Goal: Task Accomplishment & Management: Manage account settings

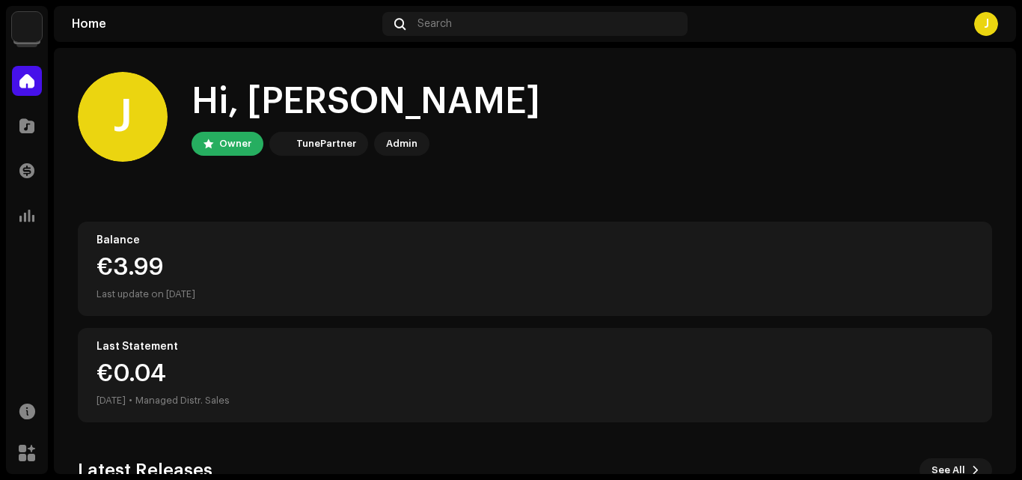
scroll to position [260, 0]
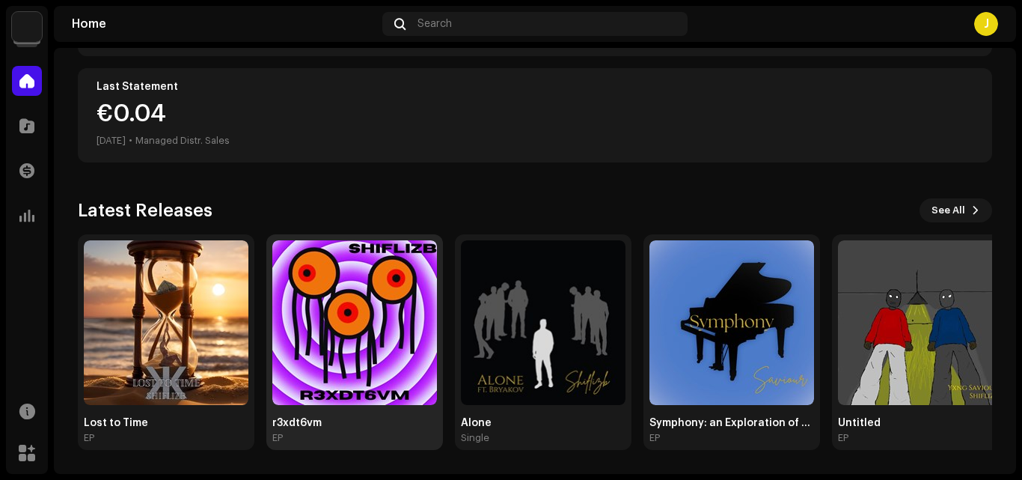
click at [341, 342] on img at bounding box center [354, 322] width 165 height 165
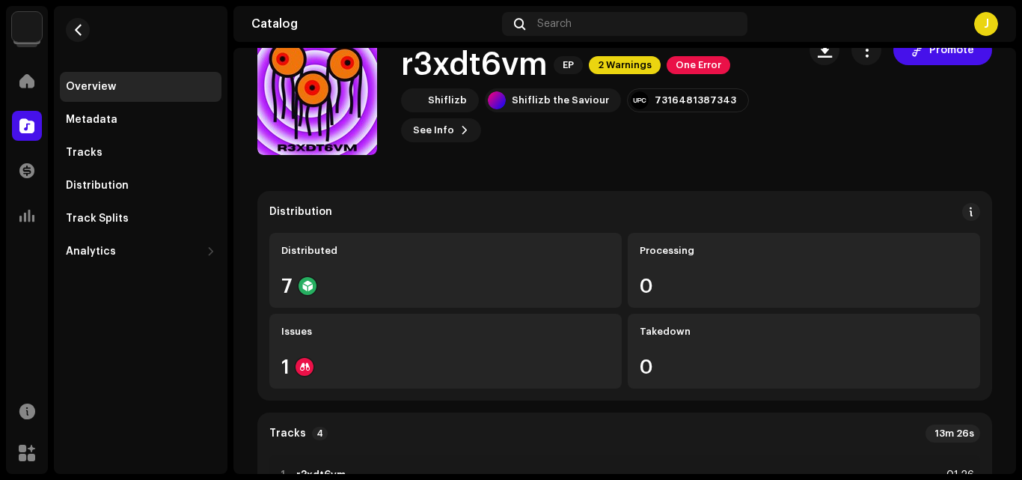
scroll to position [31, 0]
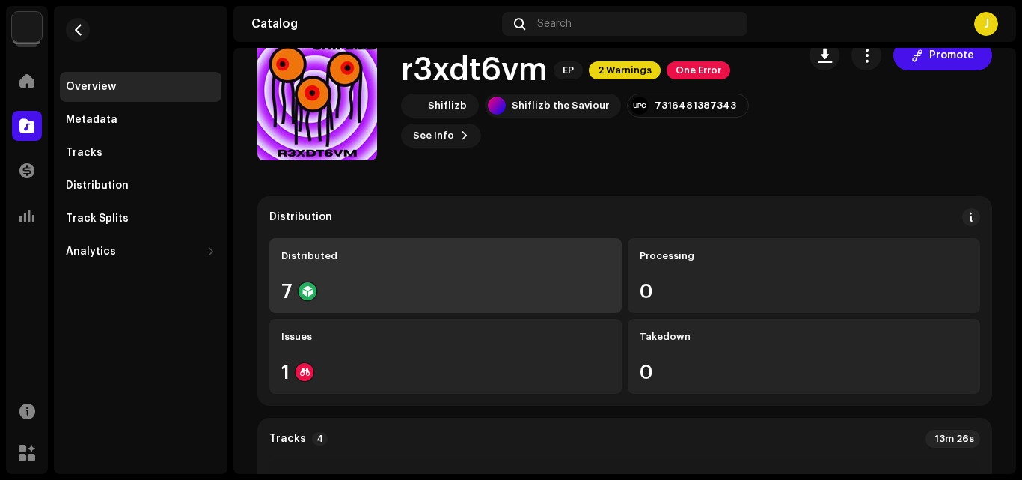
click at [477, 266] on div "Distributed 7" at bounding box center [445, 275] width 352 height 75
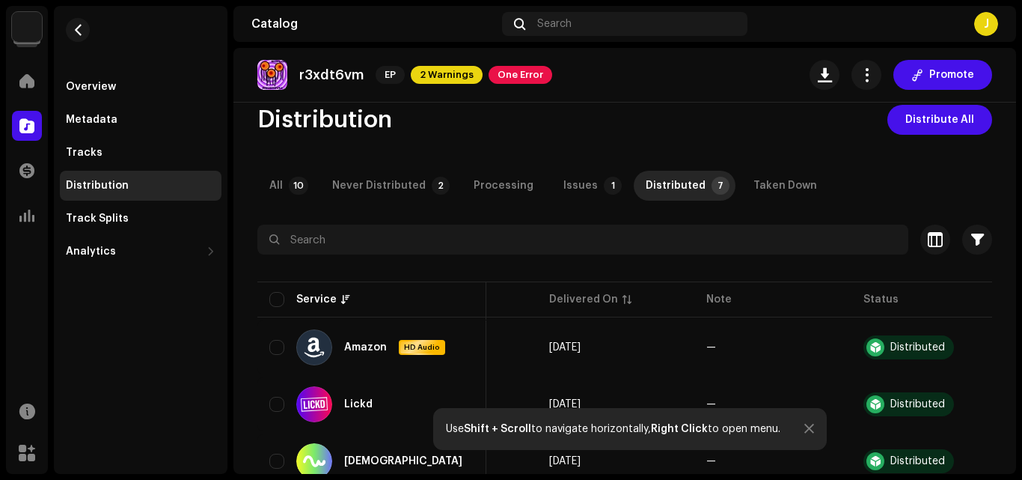
scroll to position [19, 0]
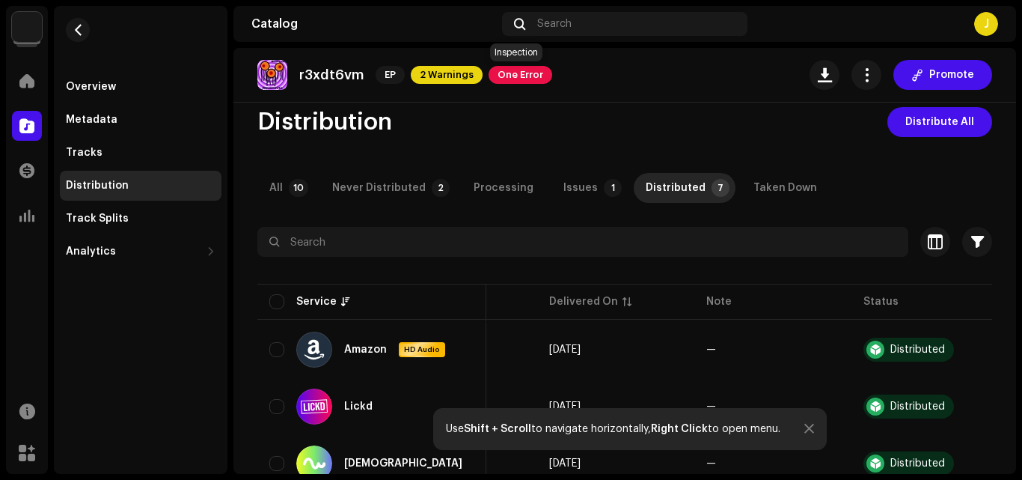
click at [510, 68] on span "One Error" at bounding box center [521, 75] width 64 height 18
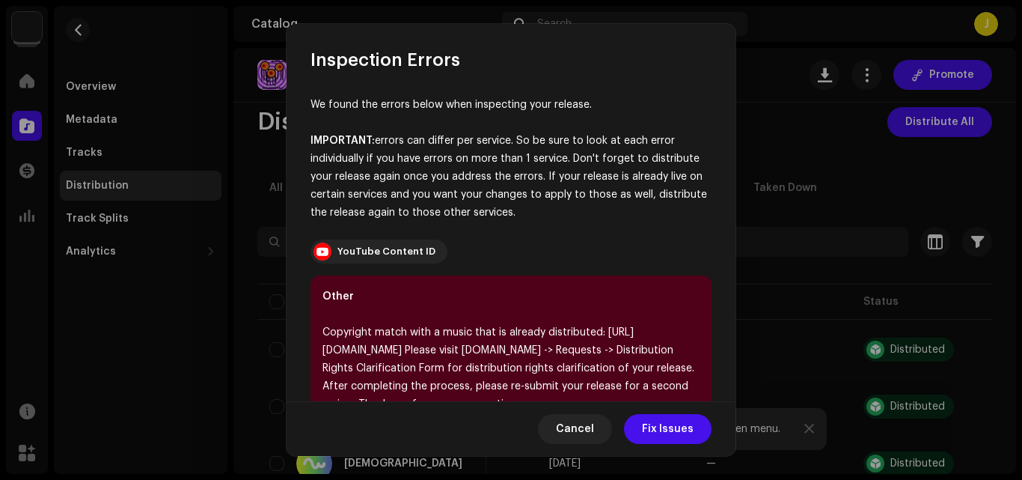
scroll to position [84, 0]
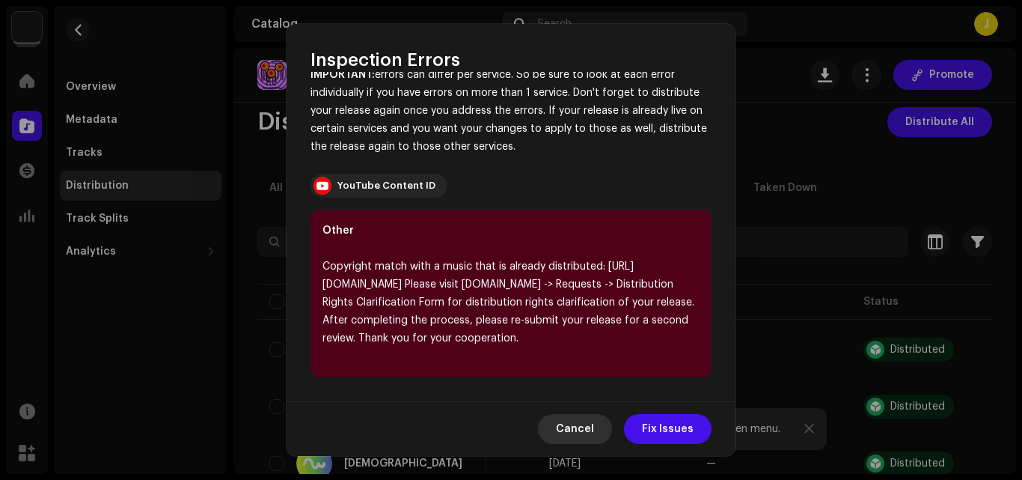
click at [585, 432] on span "Cancel" at bounding box center [575, 429] width 38 height 30
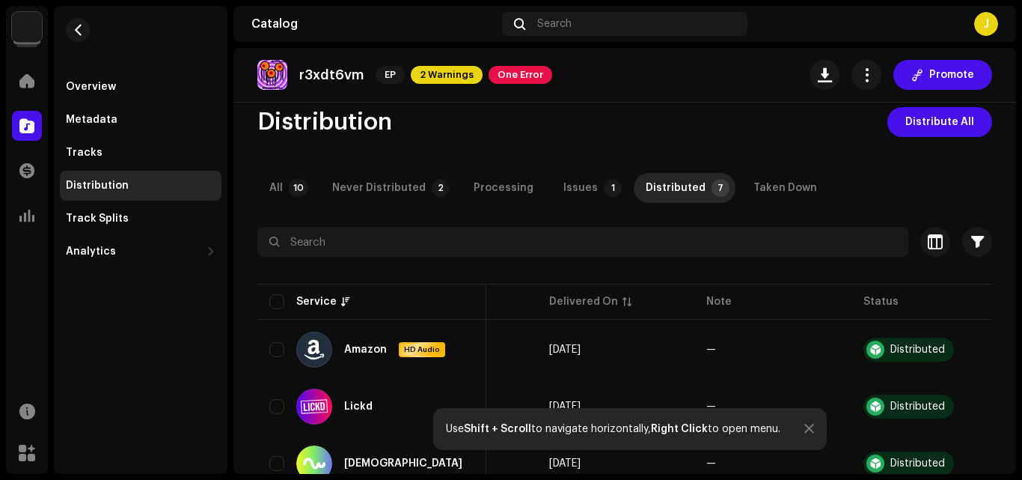
scroll to position [0, 0]
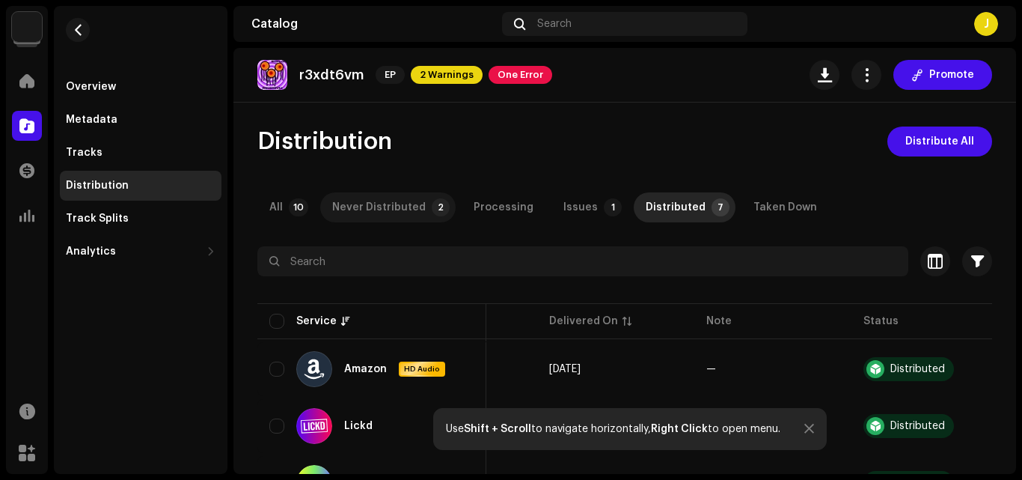
click at [406, 201] on div "Never Distributed" at bounding box center [379, 207] width 94 height 30
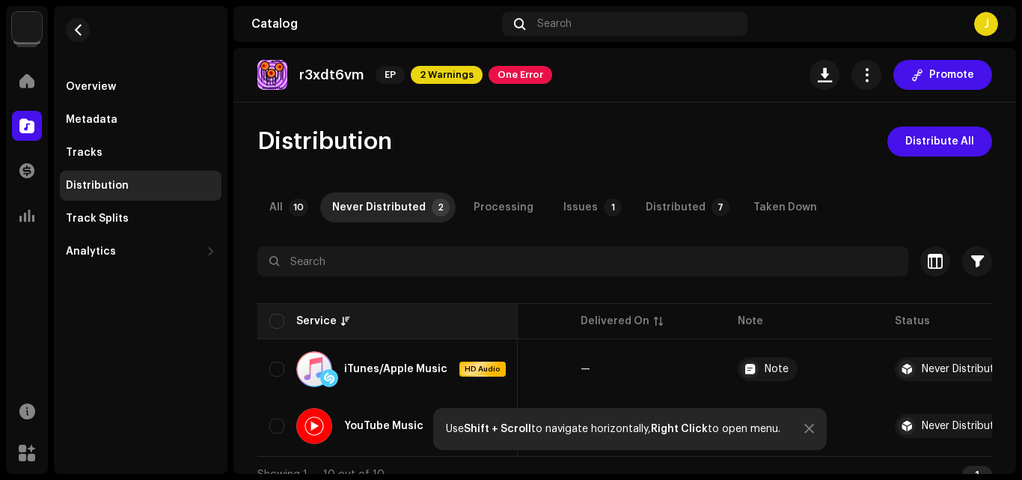
scroll to position [24, 0]
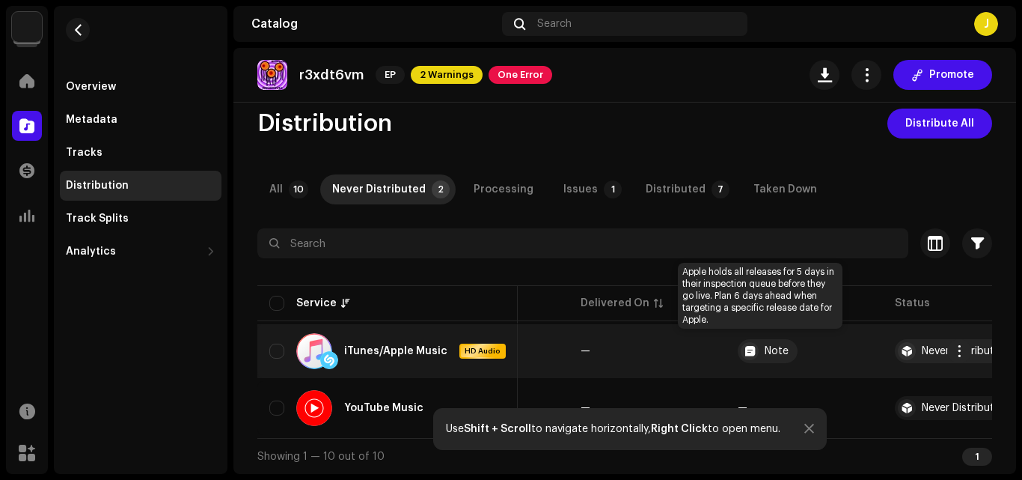
click at [765, 346] on div "Note" at bounding box center [777, 351] width 24 height 10
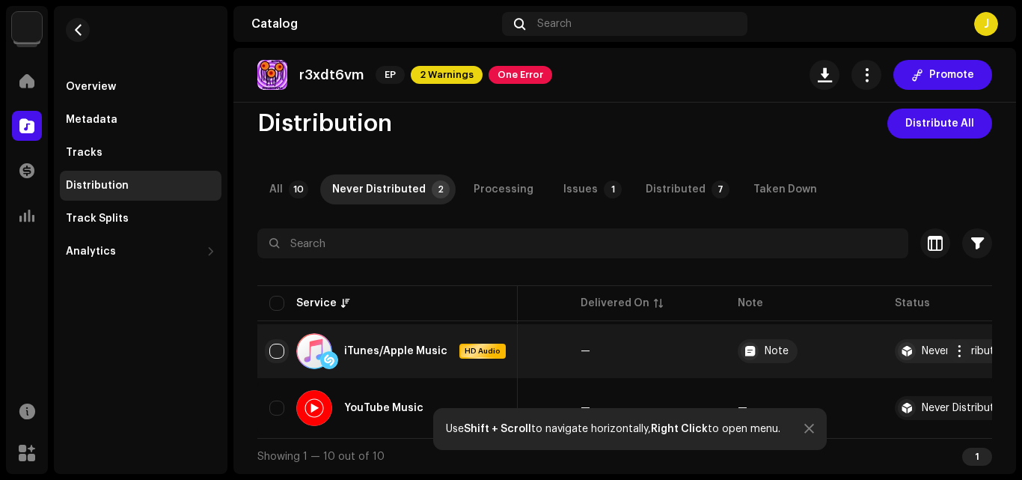
click at [278, 343] on input "checkbox" at bounding box center [276, 350] width 15 height 15
checkbox input "true"
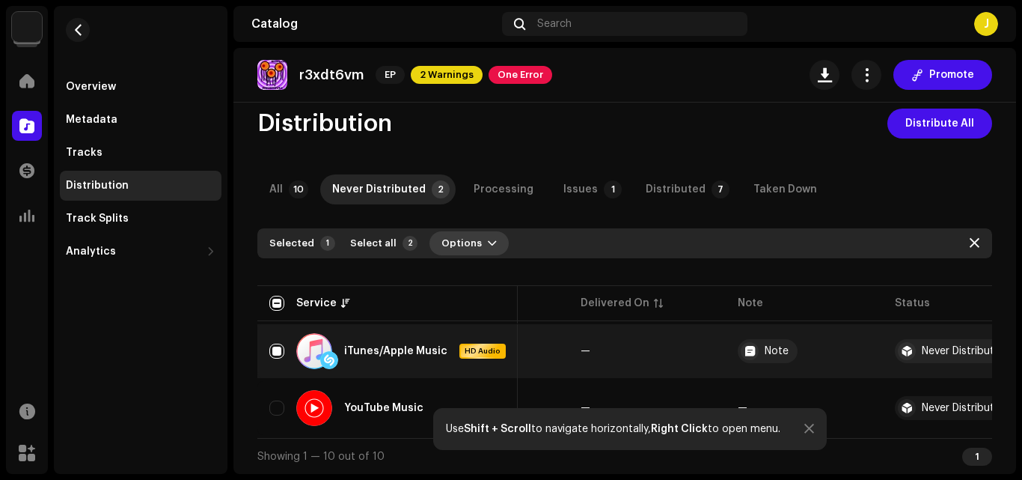
click at [445, 235] on span "Options" at bounding box center [461, 243] width 40 height 30
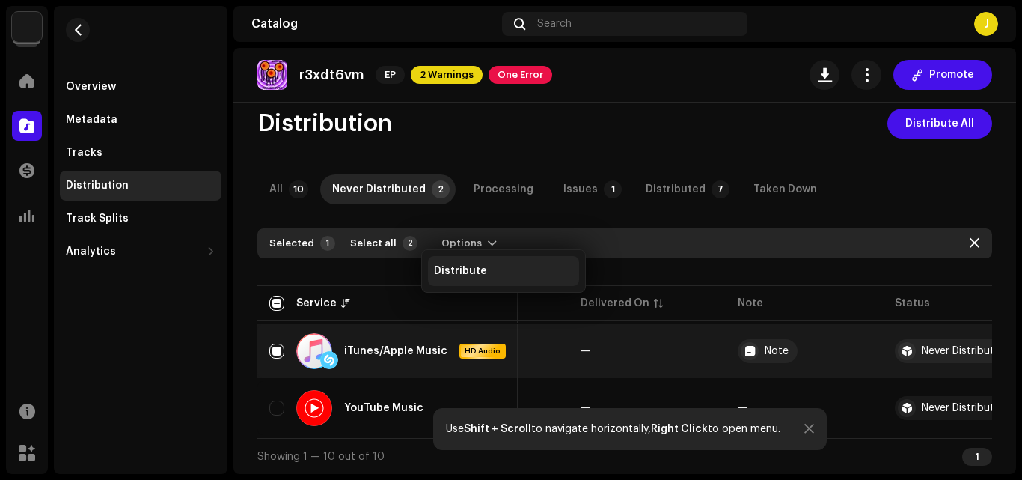
click at [464, 267] on span "Distribute" at bounding box center [460, 271] width 53 height 12
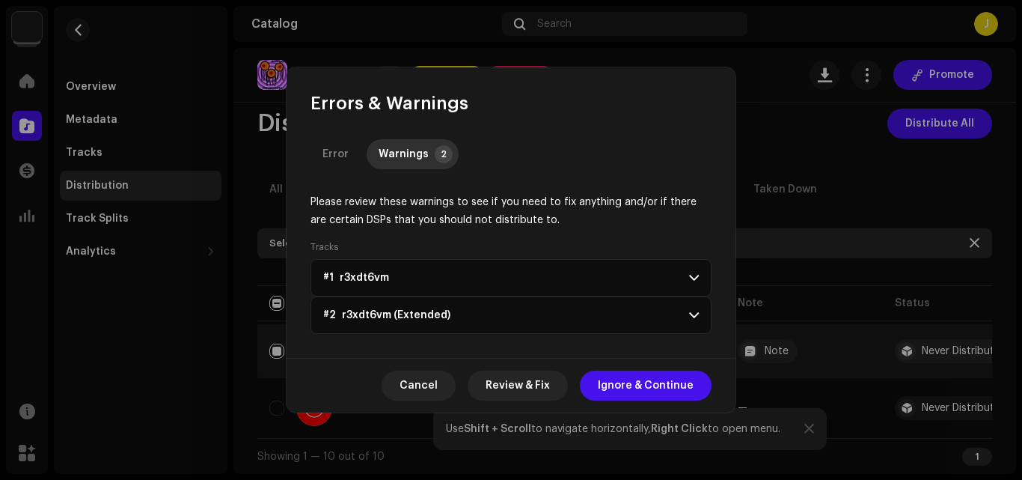
click at [530, 273] on p-accordion-header "#1 r3xdt6vm" at bounding box center [511, 277] width 401 height 37
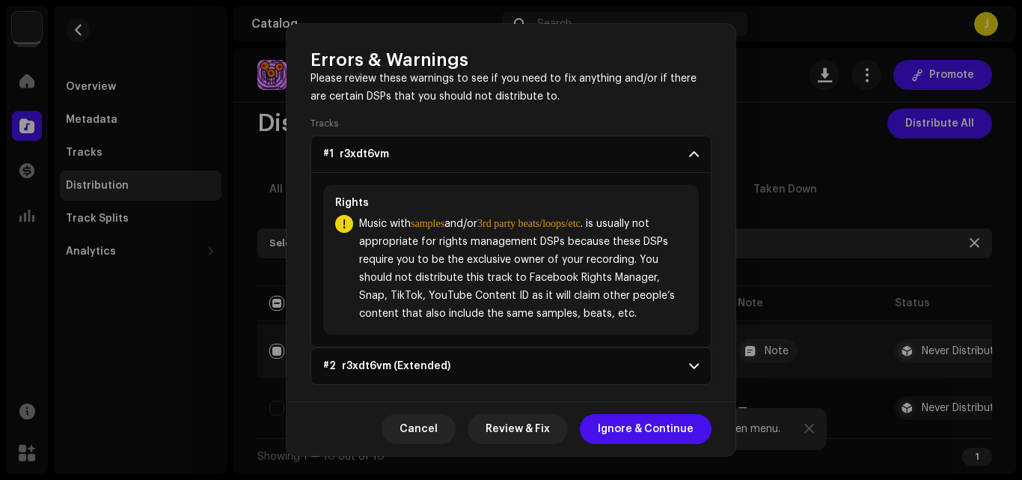
scroll to position [88, 0]
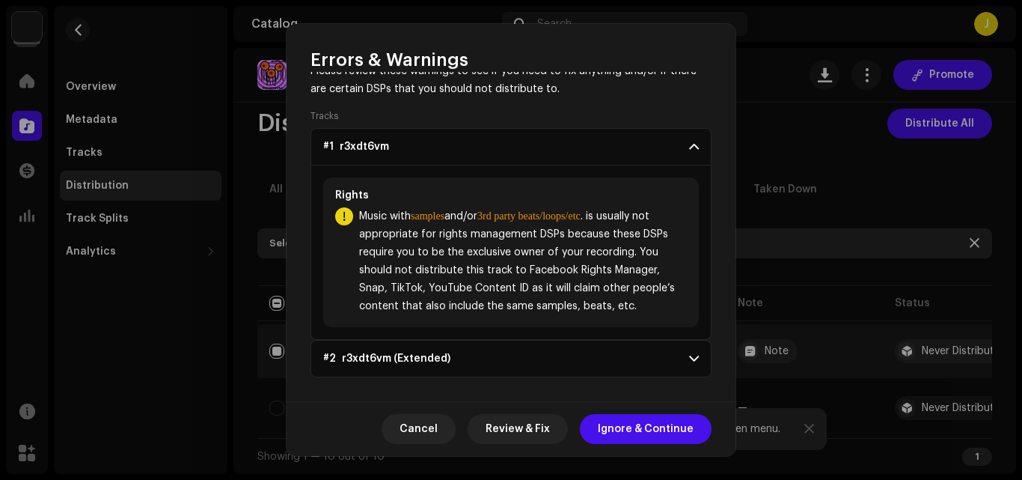
click at [558, 358] on p-accordion-header "#2 r3xdt6vm (Extended)" at bounding box center [511, 358] width 401 height 37
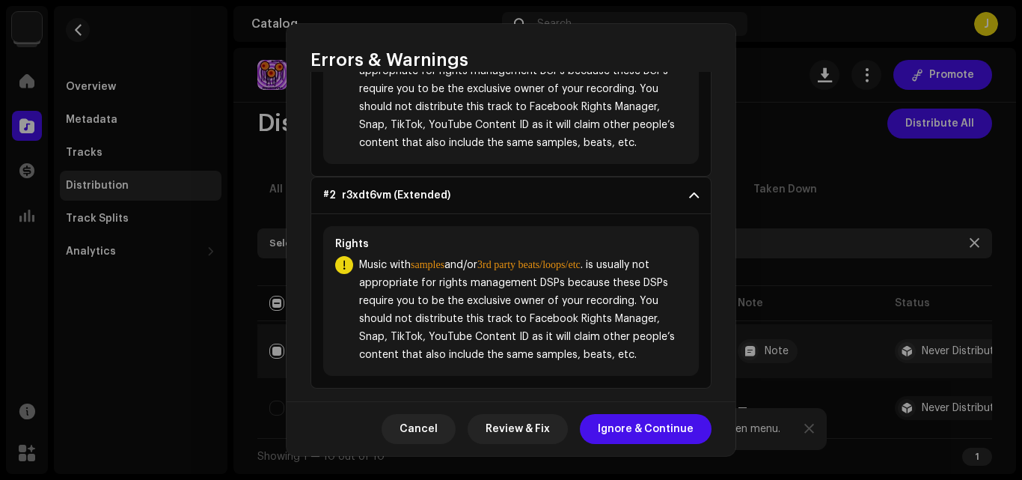
scroll to position [262, 0]
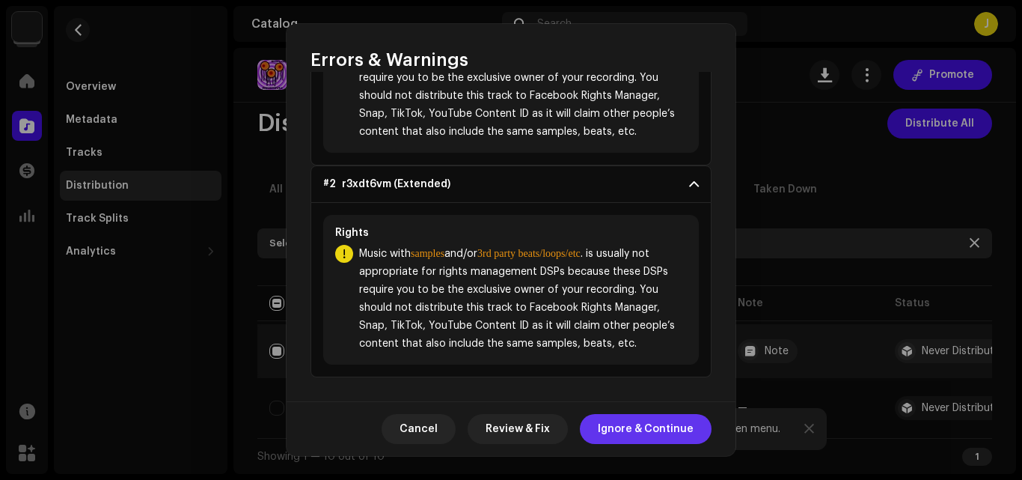
click at [630, 428] on span "Ignore & Continue" at bounding box center [646, 429] width 96 height 30
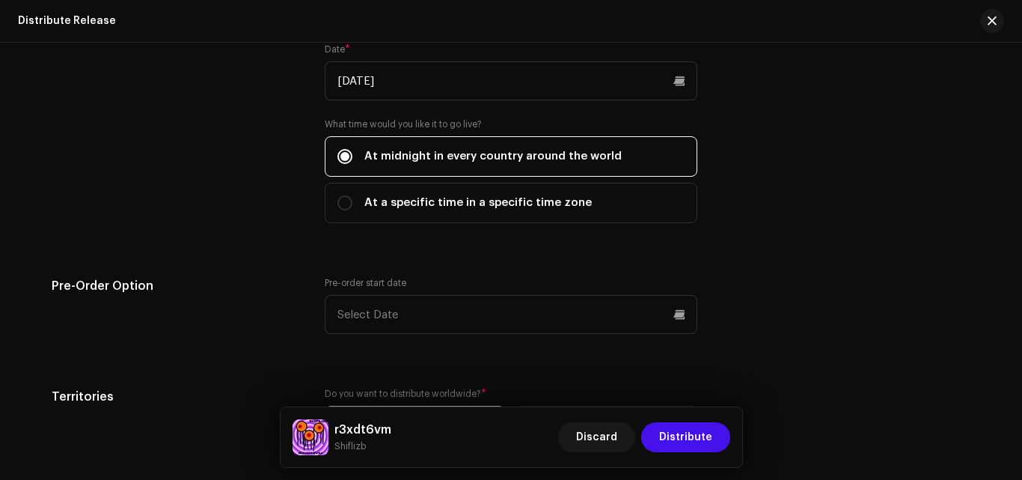
scroll to position [1011, 0]
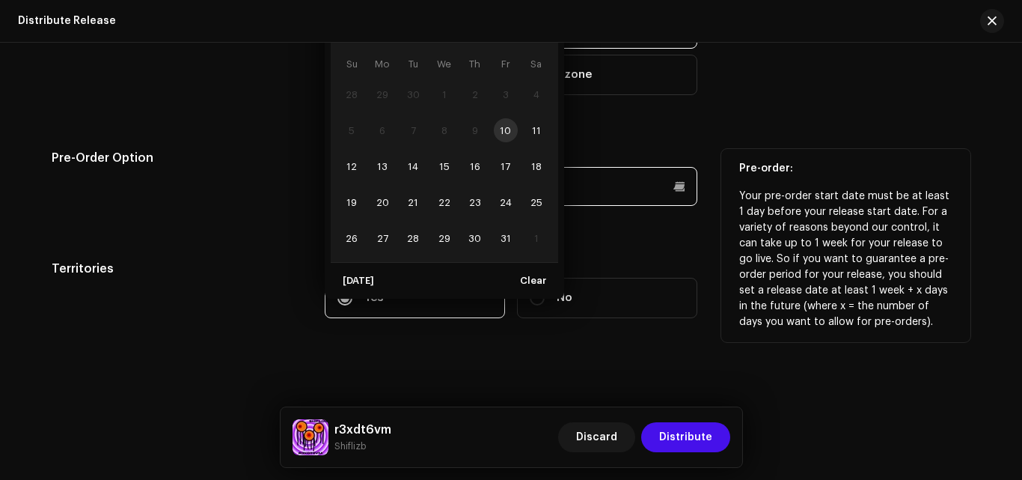
click at [623, 181] on input "text" at bounding box center [511, 186] width 373 height 39
click at [538, 135] on span "11" at bounding box center [537, 130] width 24 height 24
type input "[DATE]"
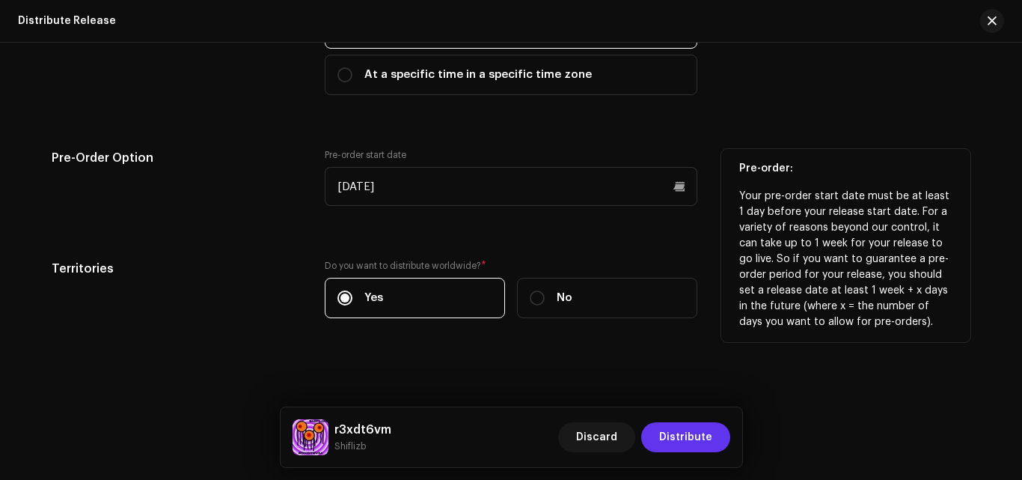
click at [685, 432] on span "Distribute" at bounding box center [685, 437] width 53 height 30
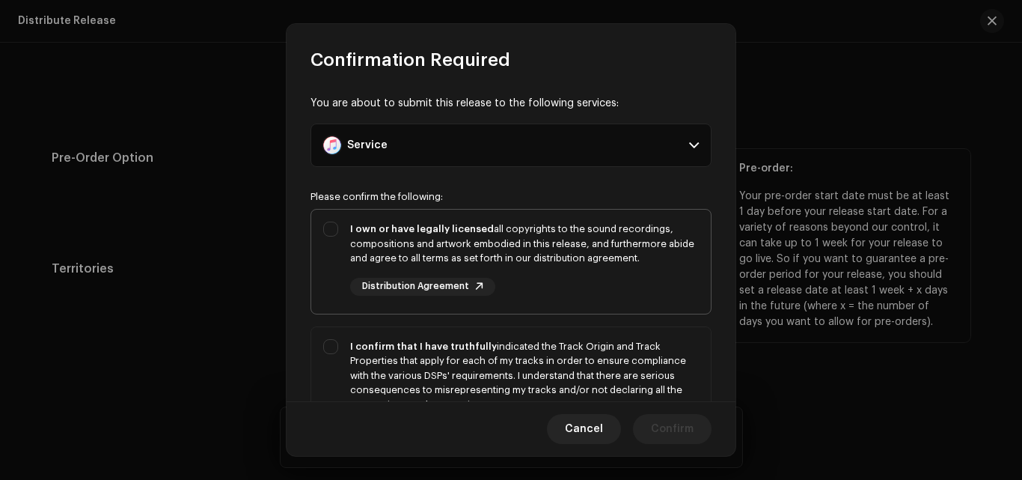
click at [613, 246] on div "I own or have legally licensed all copyrights to the sound recordings, composit…" at bounding box center [524, 243] width 349 height 44
checkbox input "true"
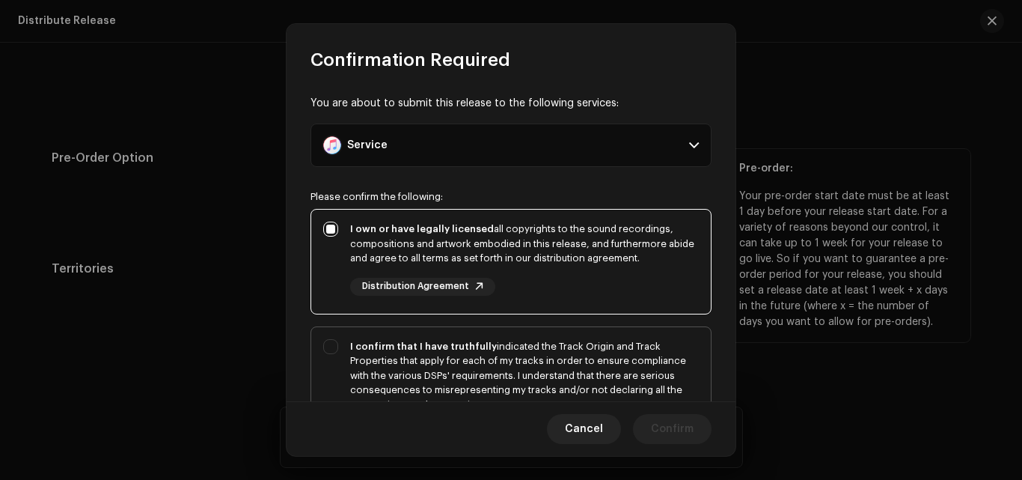
click at [584, 343] on div "I confirm that I have truthfully indicated the Track Origin and Track Propertie…" at bounding box center [524, 375] width 349 height 73
checkbox input "true"
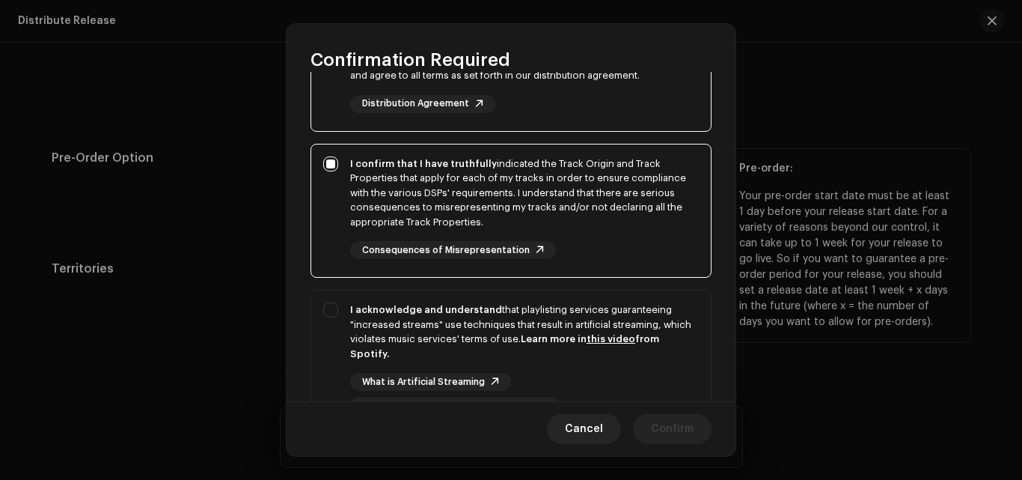
click at [584, 343] on strong "Learn more in this video from Spotify." at bounding box center [504, 346] width 309 height 25
checkbox input "true"
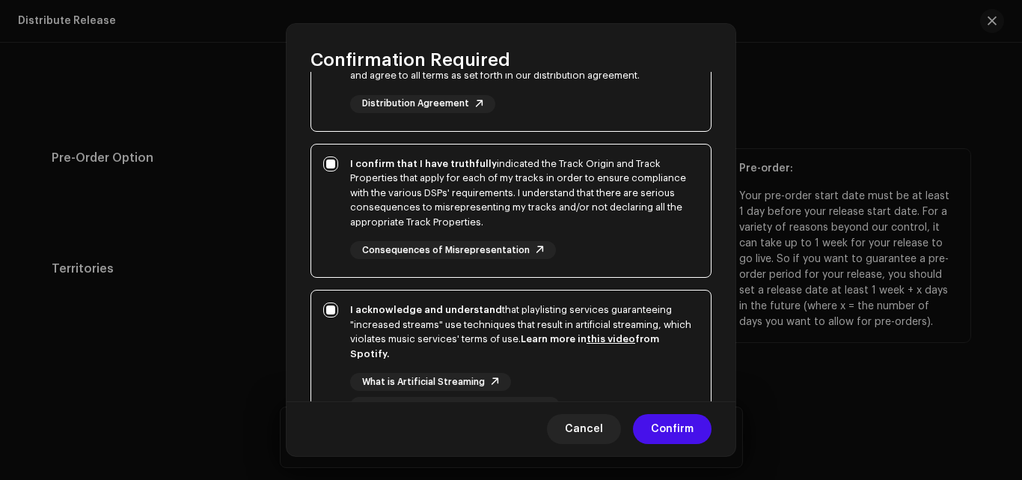
scroll to position [317, 0]
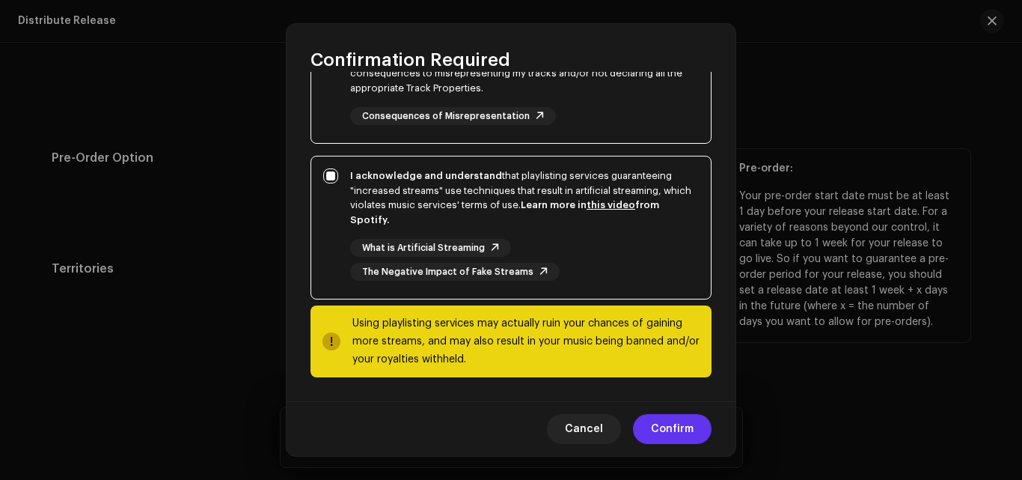
click at [656, 425] on span "Confirm" at bounding box center [672, 429] width 43 height 30
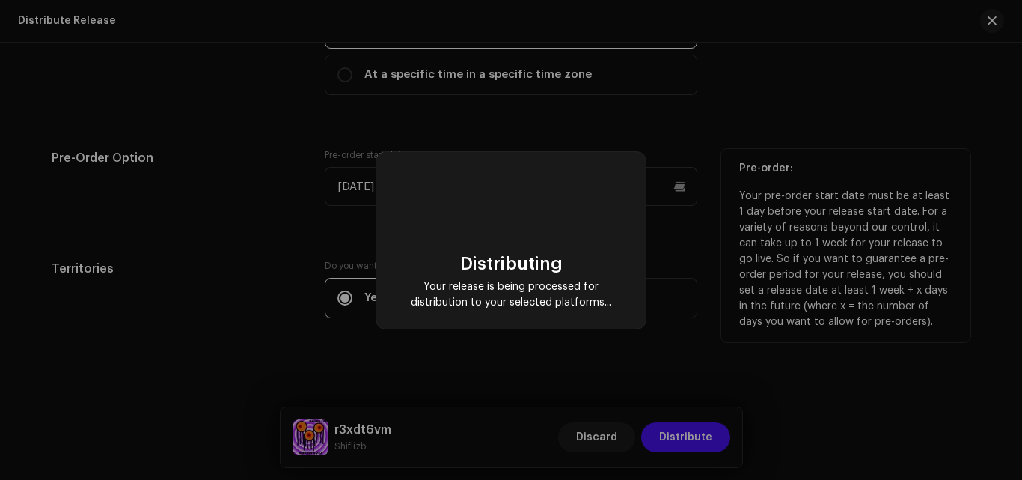
scroll to position [0, 97]
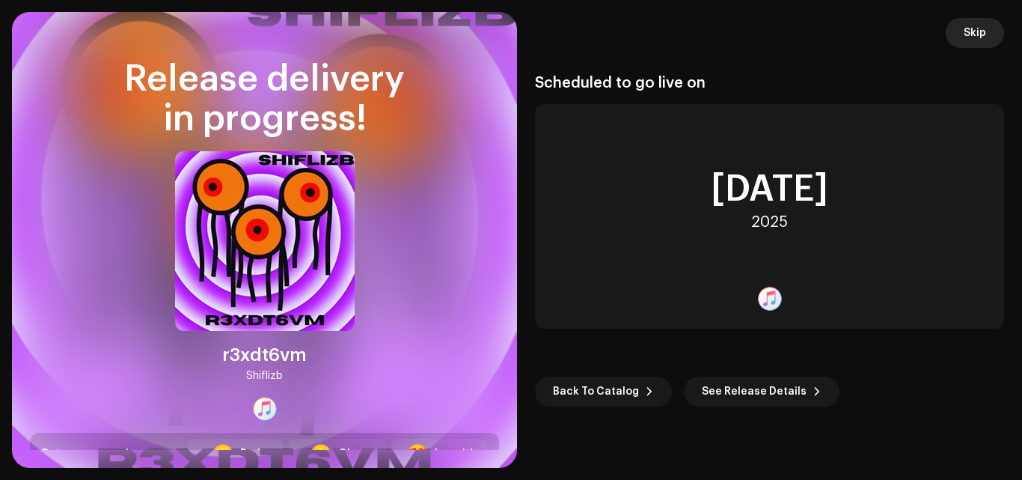
click at [982, 26] on span "Skip" at bounding box center [975, 33] width 22 height 30
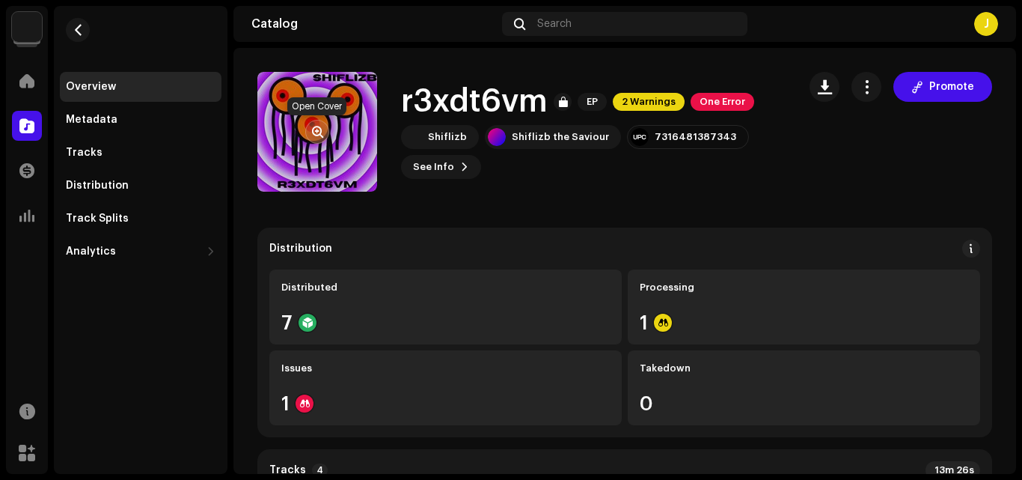
click at [322, 129] on span "button" at bounding box center [317, 132] width 11 height 12
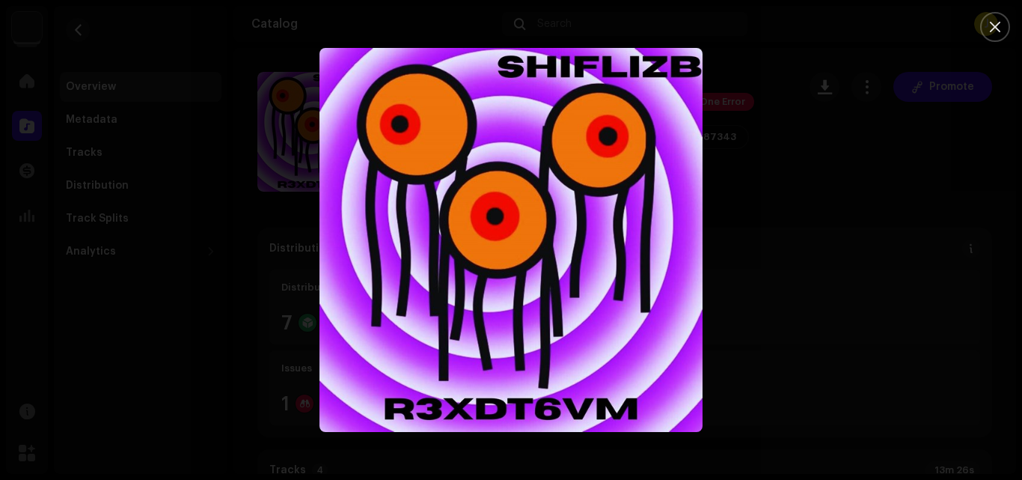
click at [1021, 156] on div at bounding box center [511, 240] width 1022 height 480
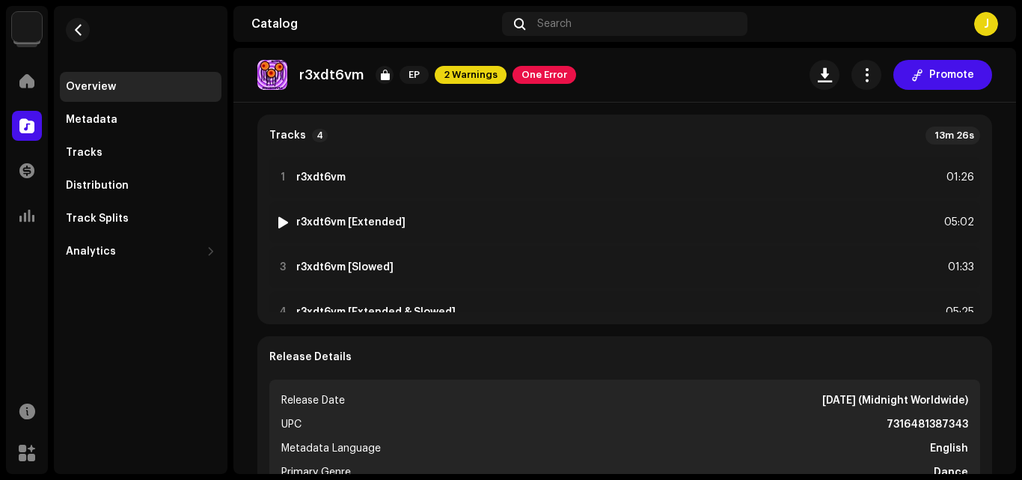
scroll to position [33, 0]
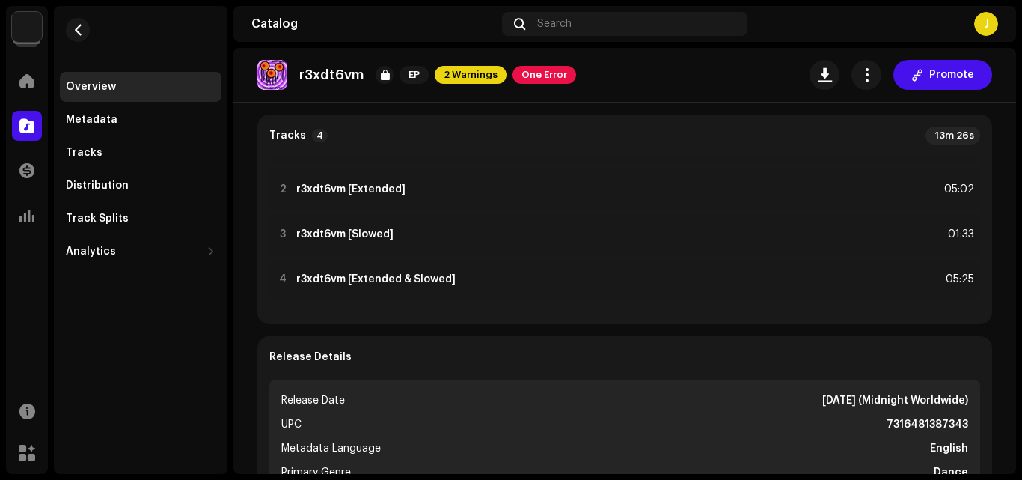
click at [730, 93] on div "r3xdt6vm EP 2 Warnings One Error Promote" at bounding box center [624, 75] width 783 height 55
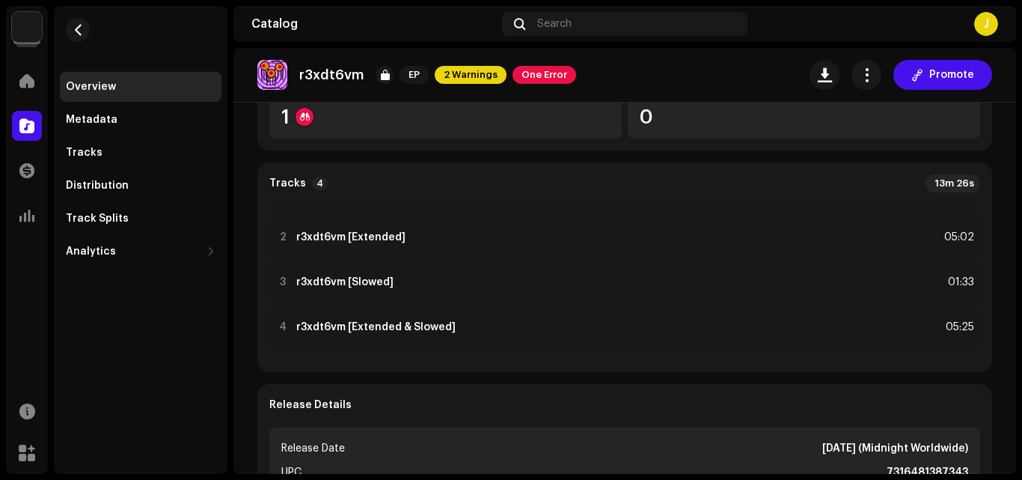
scroll to position [0, 0]
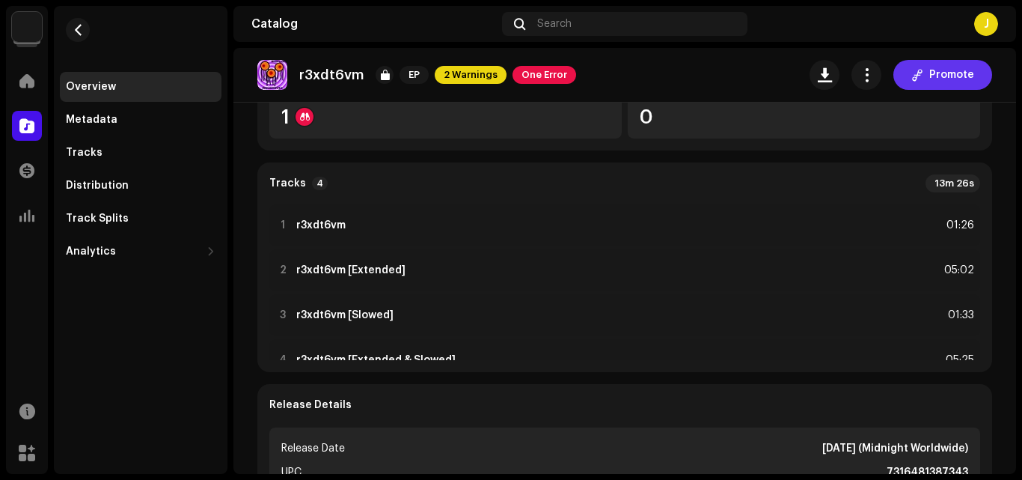
click at [935, 71] on span "Promote" at bounding box center [951, 75] width 45 height 30
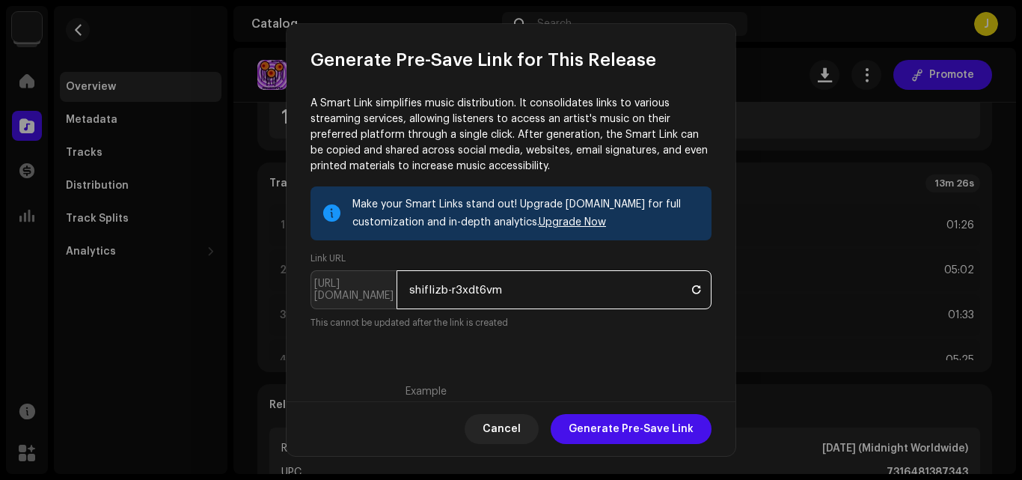
drag, startPoint x: 591, startPoint y: 298, endPoint x: 537, endPoint y: 207, distance: 106.4
click at [537, 207] on div "Make your Smart Links stand out! Upgrade [DOMAIN_NAME] for full customization a…" at bounding box center [511, 258] width 401 height 144
click at [537, 207] on div "Make your Smart Links stand out! Upgrade [DOMAIN_NAME] for full customization a…" at bounding box center [525, 213] width 347 height 36
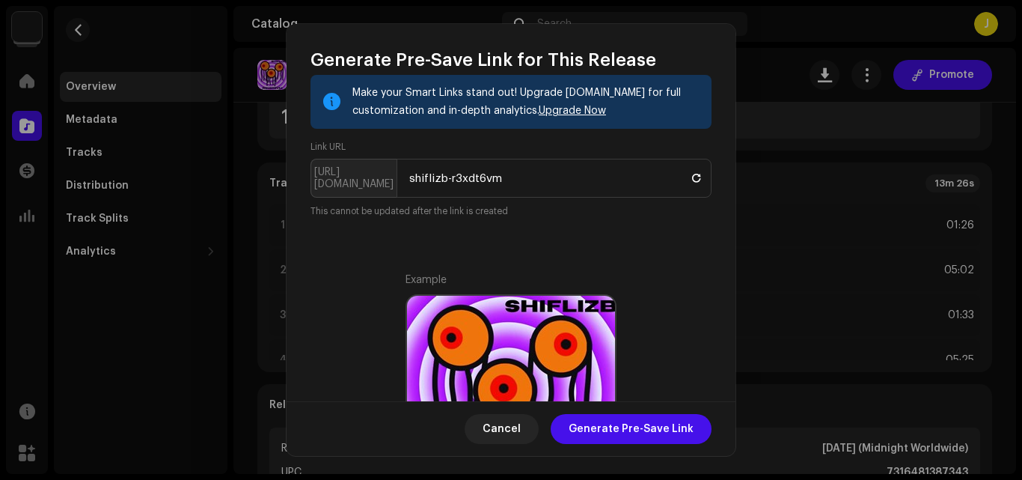
scroll to position [112, 0]
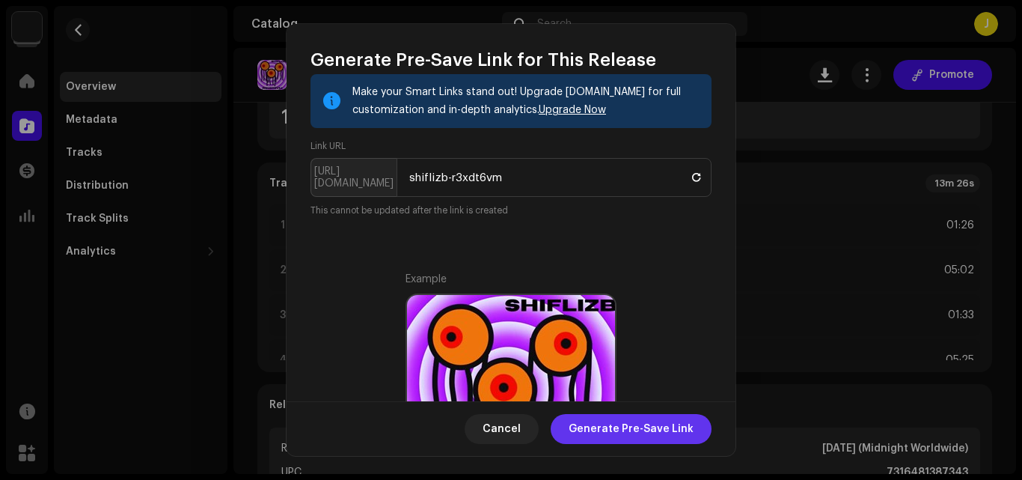
click at [652, 430] on span "Generate Pre-Save Link" at bounding box center [631, 429] width 125 height 30
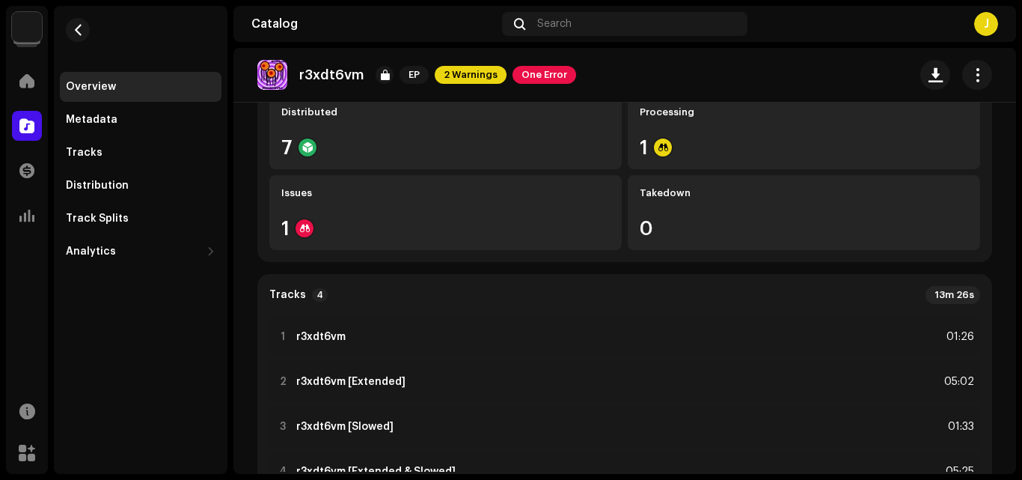
scroll to position [0, 0]
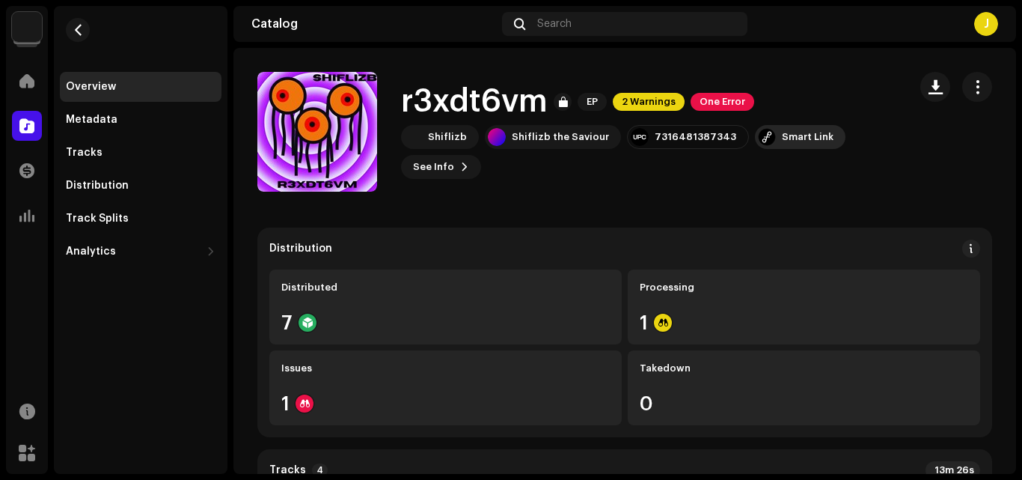
click at [757, 138] on div "Smart Link" at bounding box center [800, 137] width 91 height 24
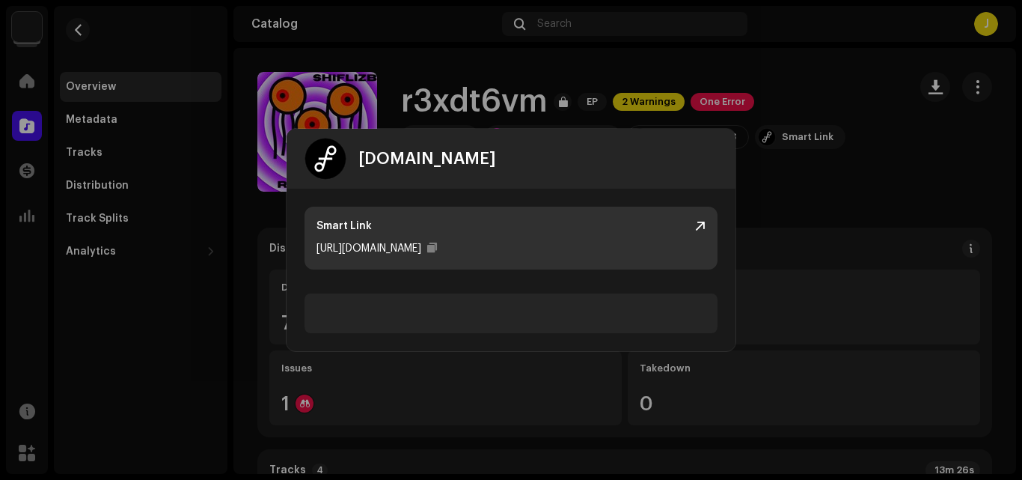
click at [472, 242] on div "[URL][DOMAIN_NAME]" at bounding box center [511, 248] width 389 height 18
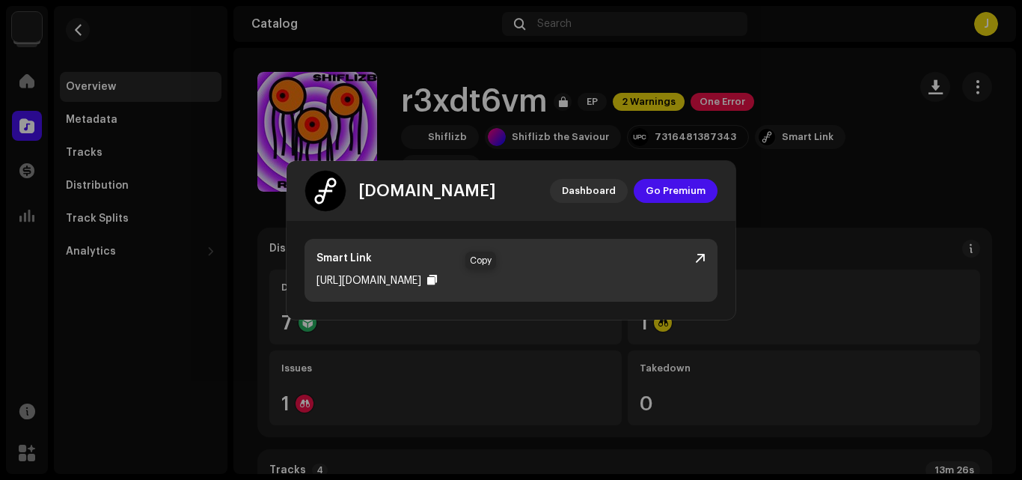
click at [437, 278] on div at bounding box center [432, 280] width 10 height 12
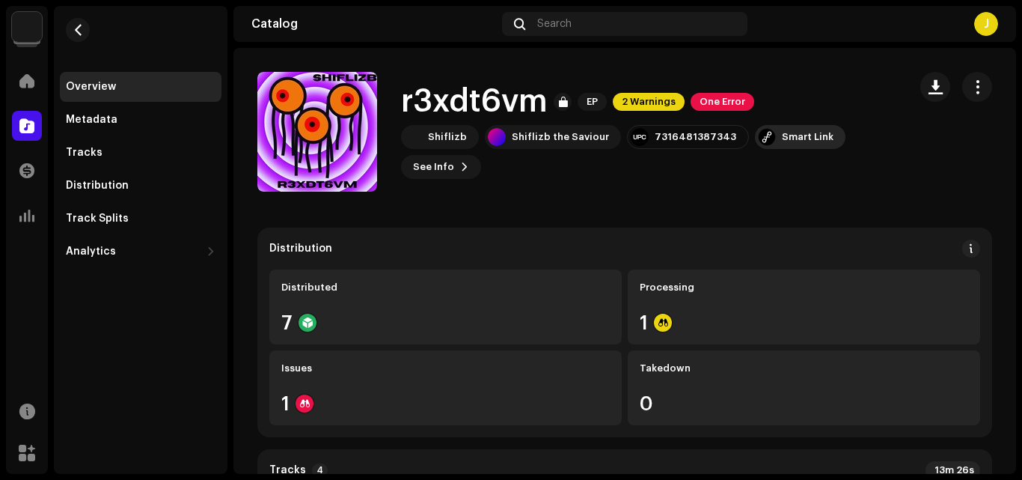
click at [758, 138] on div at bounding box center [767, 137] width 18 height 18
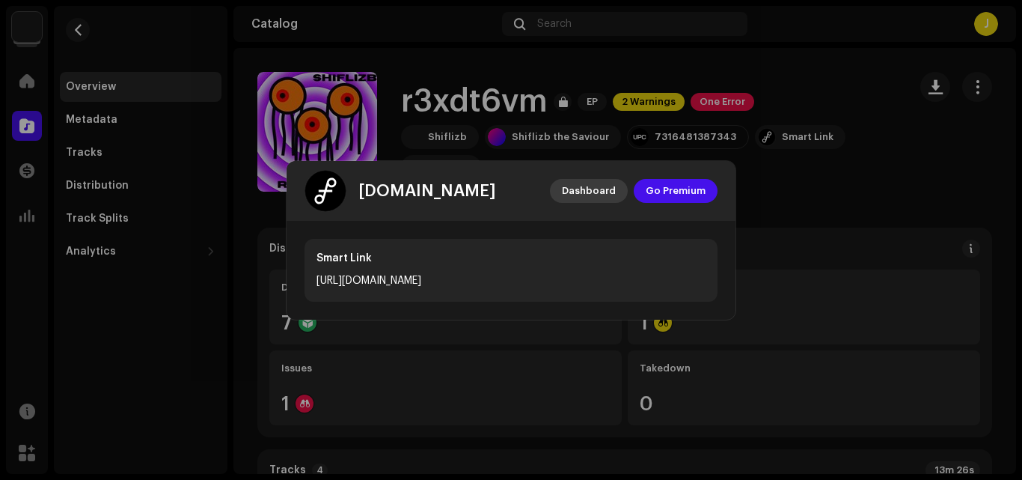
click at [585, 189] on span "Dashboard" at bounding box center [589, 191] width 54 height 30
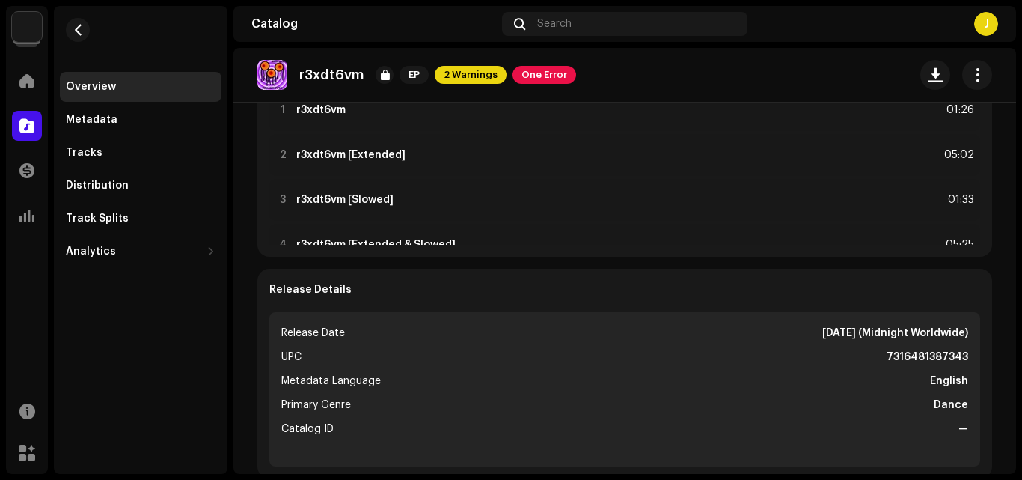
scroll to position [33, 0]
